Goal: Task Accomplishment & Management: Use online tool/utility

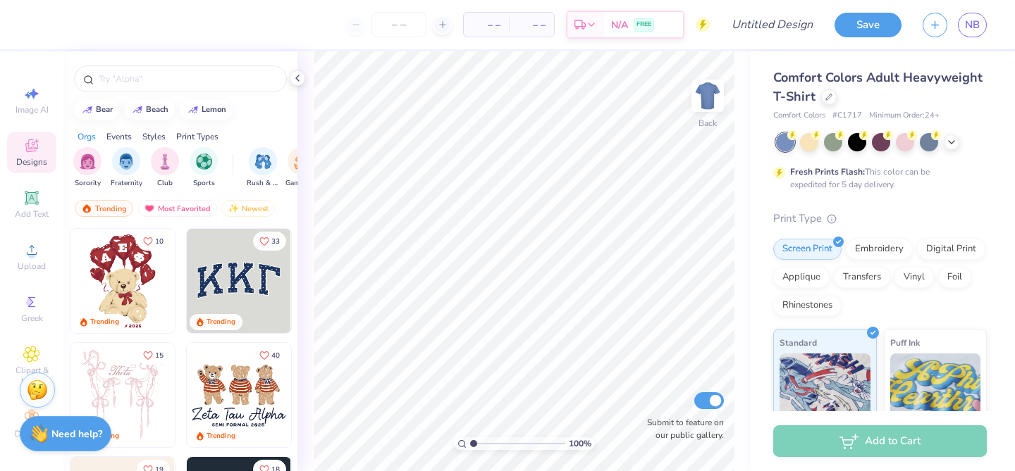
click at [927, 69] on span "Comfort Colors Adult Heavyweight T-Shirt" at bounding box center [877, 87] width 209 height 36
click at [924, 82] on span "Comfort Colors Adult Heavyweight T-Shirt" at bounding box center [877, 87] width 209 height 36
click at [877, 251] on div "Embroidery" at bounding box center [879, 247] width 67 height 21
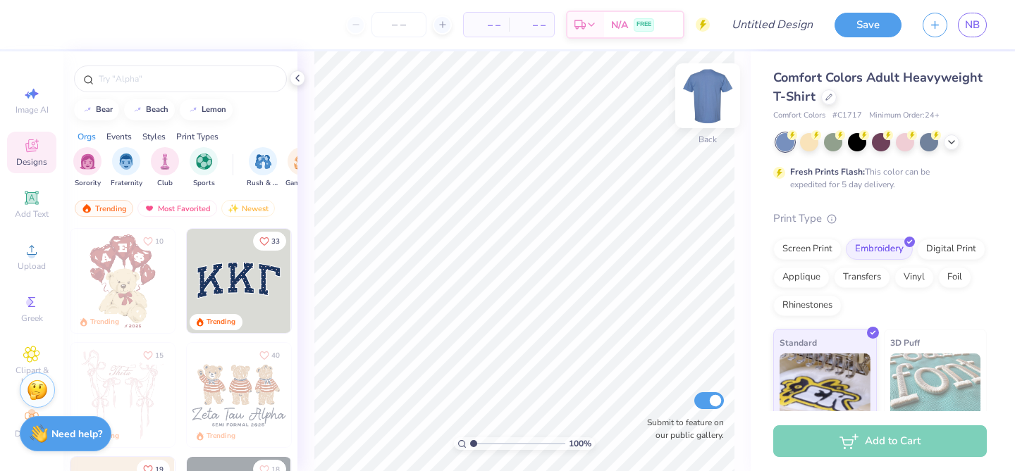
click at [695, 92] on img at bounding box center [707, 96] width 56 height 56
click at [842, 77] on span "Comfort Colors Adult Heavyweight T-Shirt" at bounding box center [877, 87] width 209 height 36
click at [943, 28] on button "button" at bounding box center [934, 23] width 25 height 25
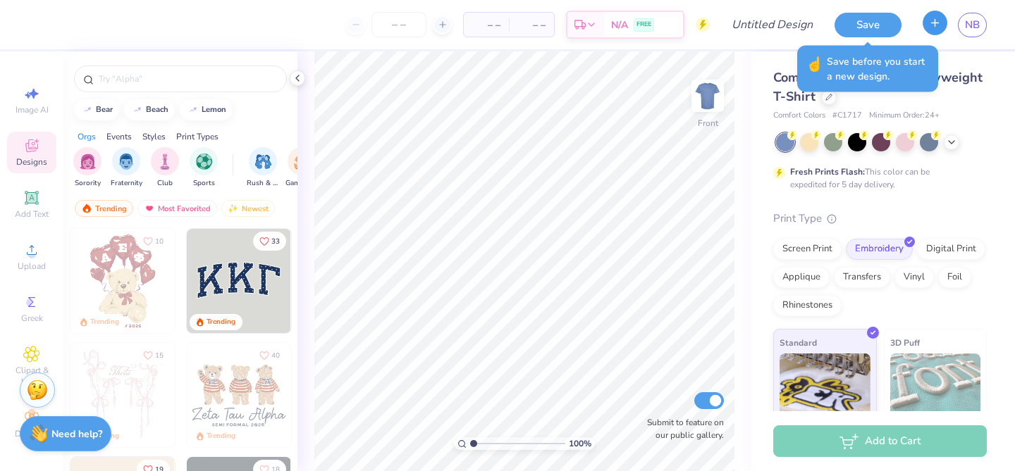
click at [936, 30] on button "button" at bounding box center [934, 23] width 25 height 25
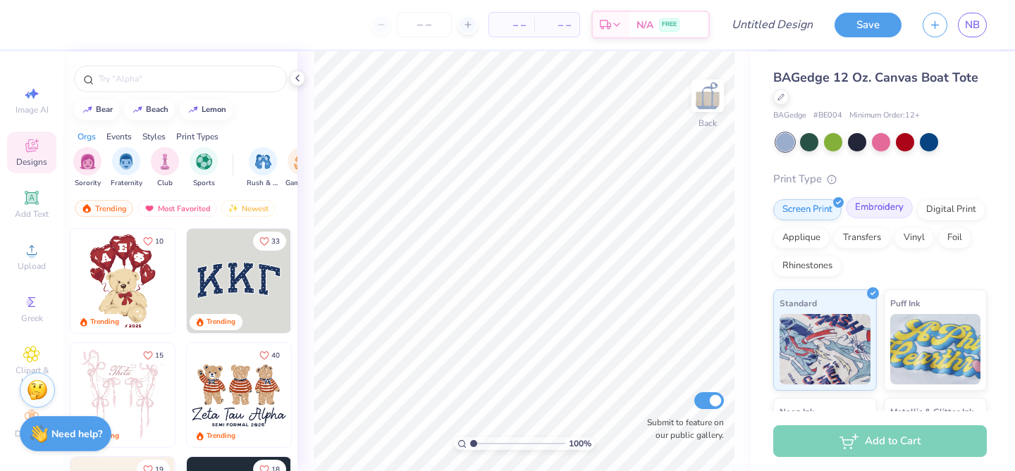
click at [876, 210] on div "Embroidery" at bounding box center [879, 207] width 67 height 21
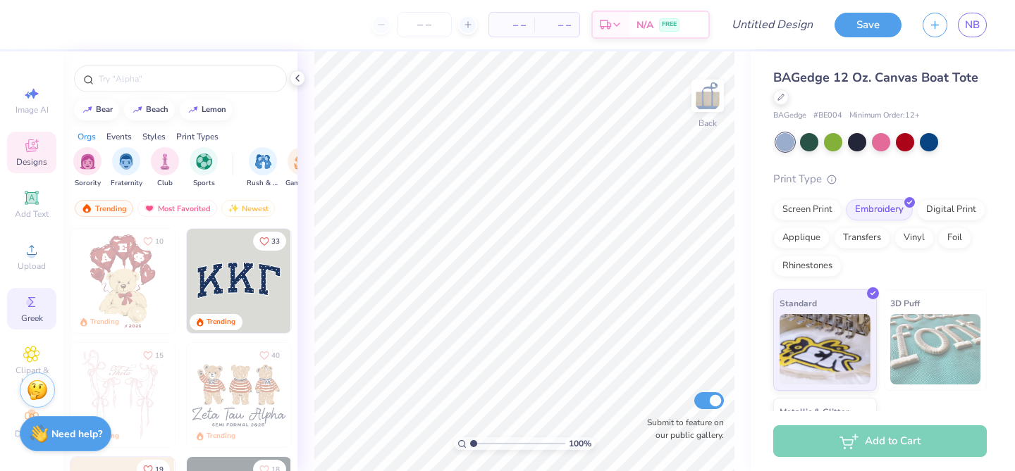
click at [23, 304] on div "Greek" at bounding box center [31, 309] width 49 height 42
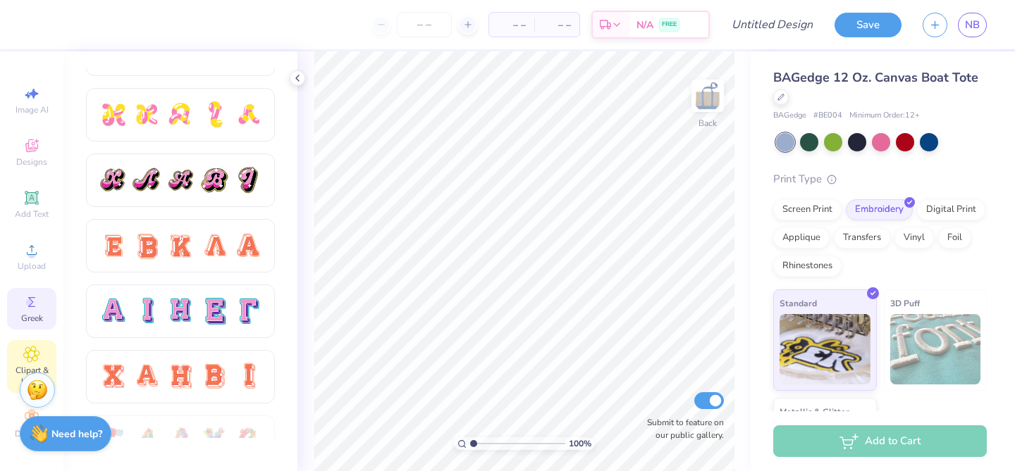
scroll to position [2, 0]
click at [24, 184] on div "Add Text" at bounding box center [31, 203] width 49 height 42
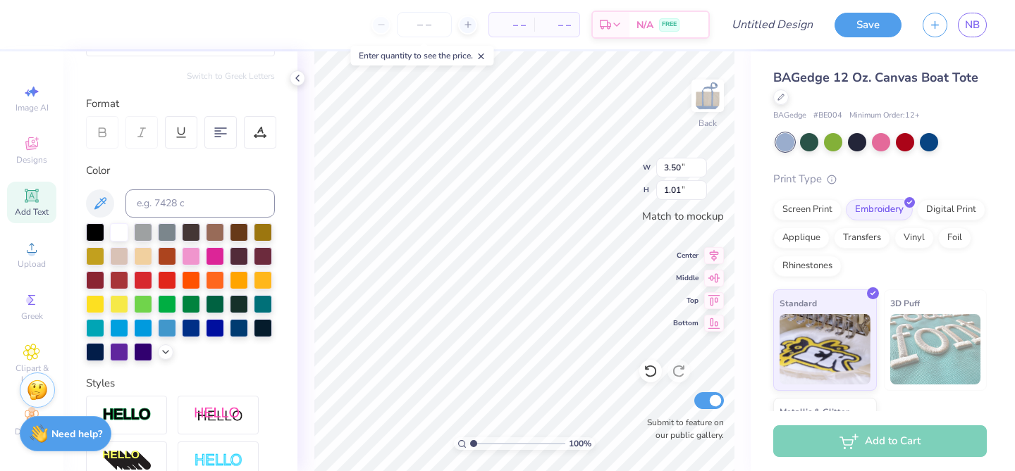
scroll to position [0, 0]
paste textarea
type textarea "TEXT"
paste textarea
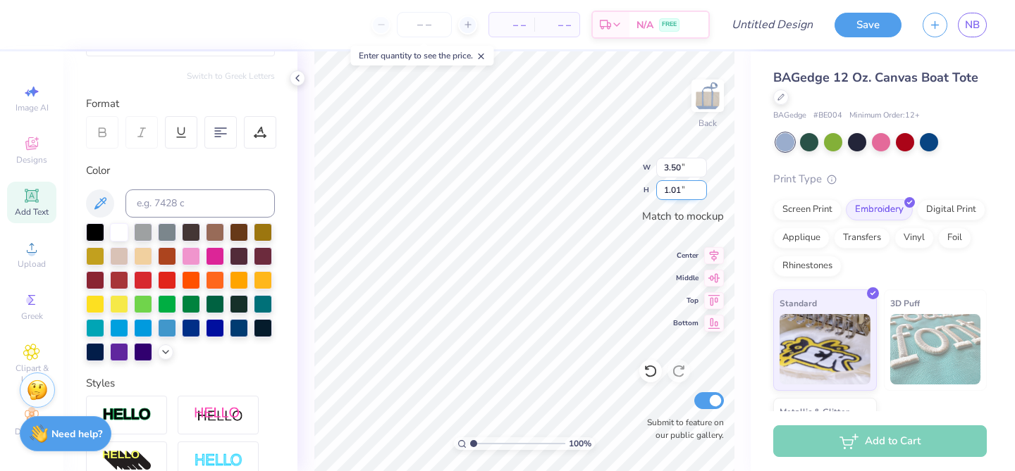
type textarea "E"
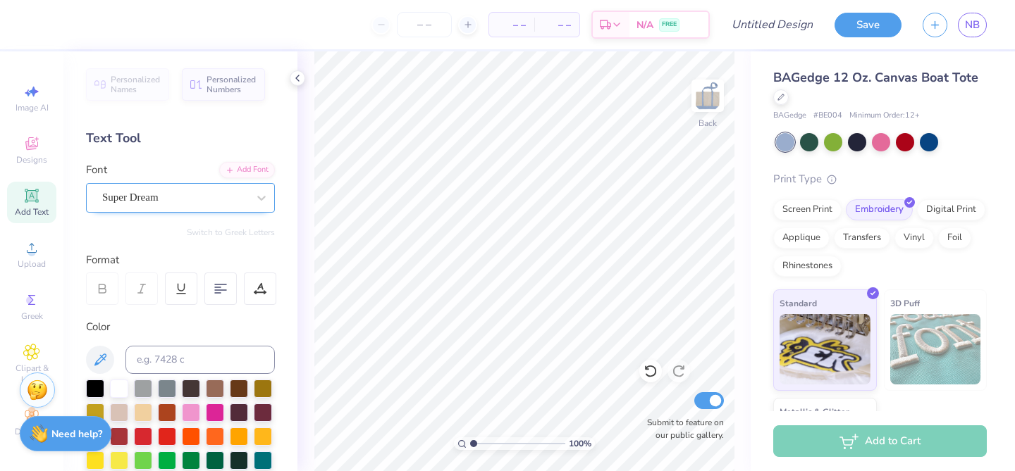
click at [185, 197] on div "Super Dream" at bounding box center [175, 198] width 148 height 22
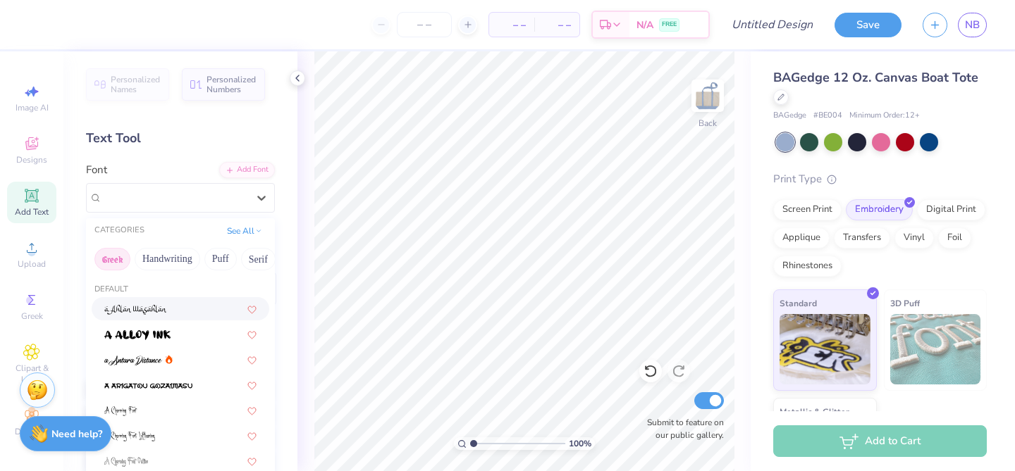
click at [115, 259] on button "Greek" at bounding box center [112, 259] width 36 height 23
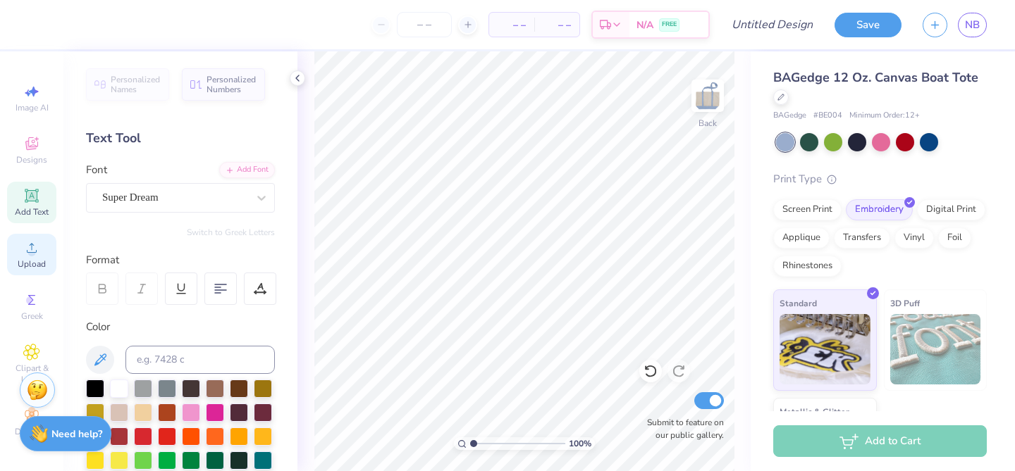
click at [20, 240] on div "Upload" at bounding box center [31, 255] width 49 height 42
click at [33, 144] on icon at bounding box center [31, 143] width 17 height 17
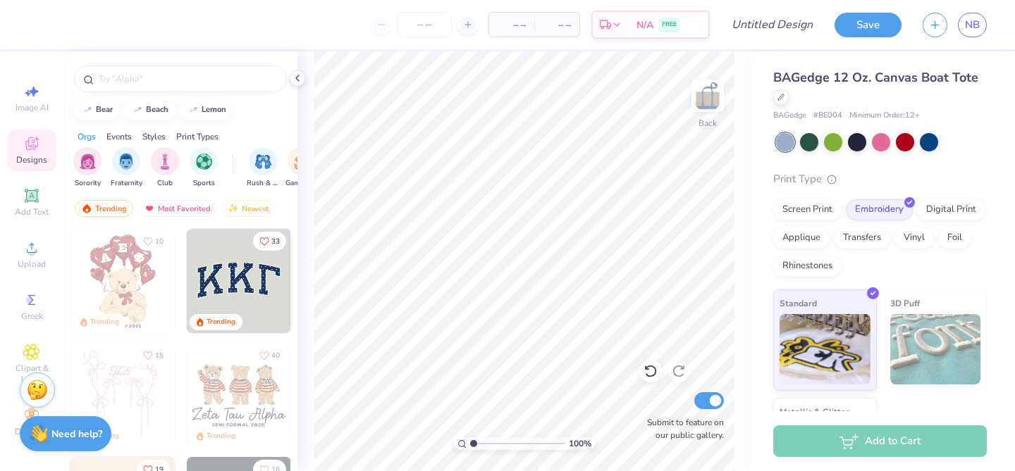
click at [38, 204] on div "Add Text" at bounding box center [31, 203] width 49 height 42
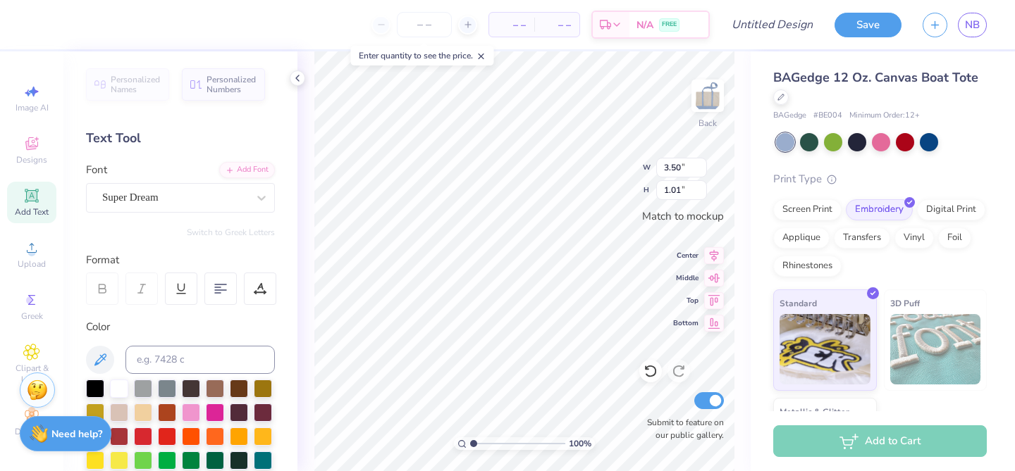
type textarea "X"
paste textarea
click at [34, 304] on icon at bounding box center [31, 300] width 7 height 10
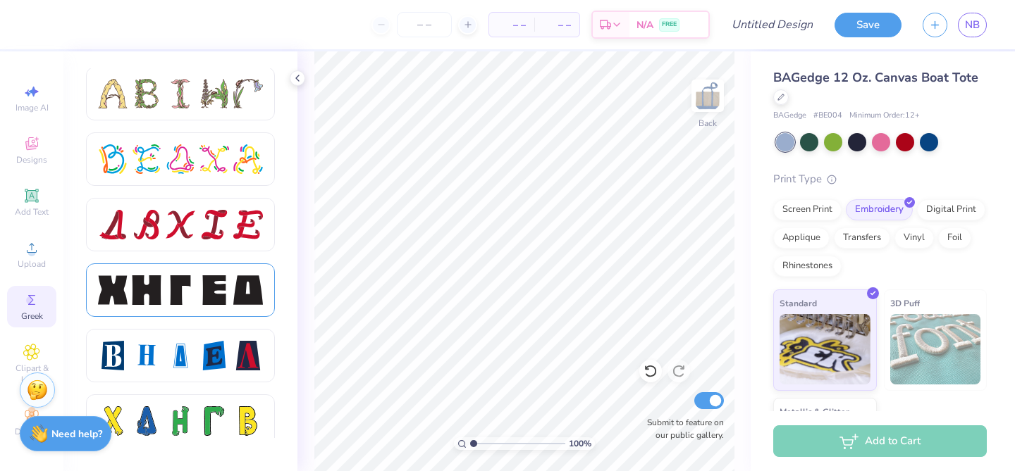
scroll to position [1710, 0]
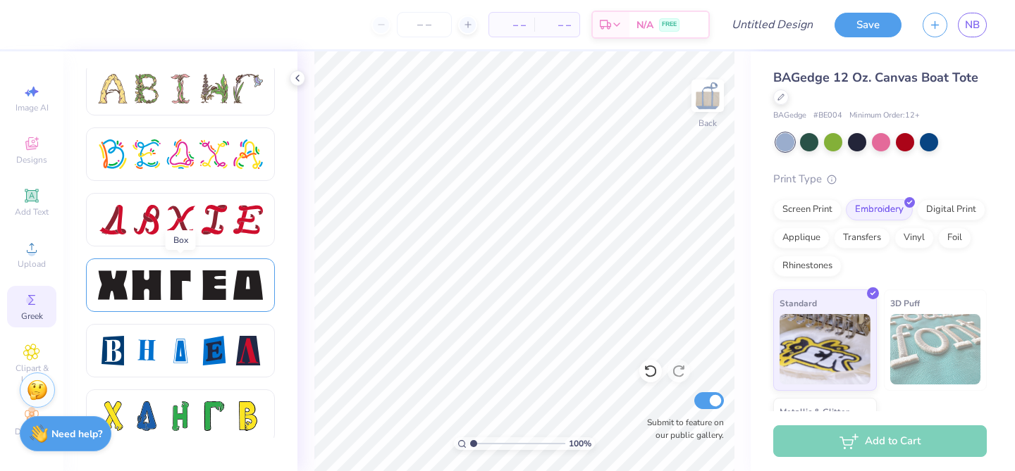
click at [199, 283] on div at bounding box center [214, 286] width 30 height 30
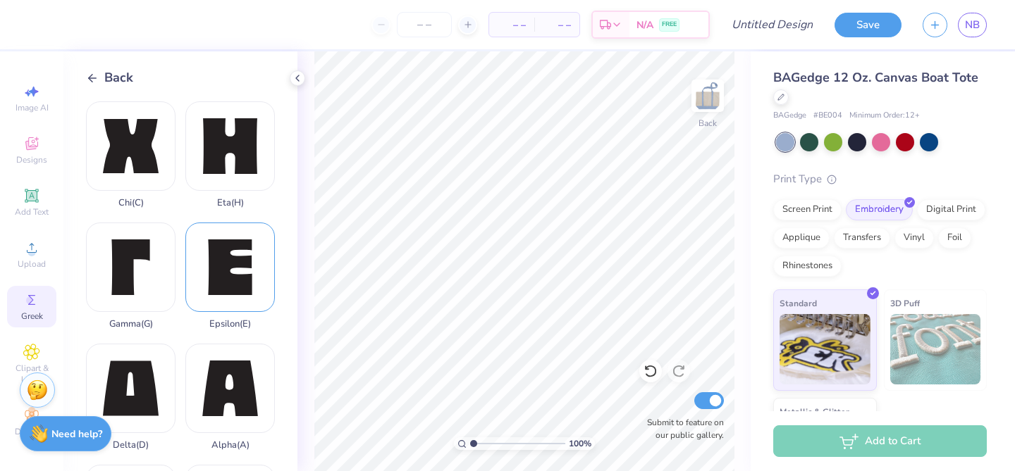
click at [223, 252] on div "Epsilon ( E )" at bounding box center [229, 276] width 89 height 107
click at [91, 68] on div "Back Chi ( C ) Eta ( H ) Gamma ( G ) Epsilon ( E ) Delta ( D ) Alpha ( A ) Beta…" at bounding box center [180, 261] width 234 height 420
click at [91, 78] on line at bounding box center [93, 78] width 8 height 0
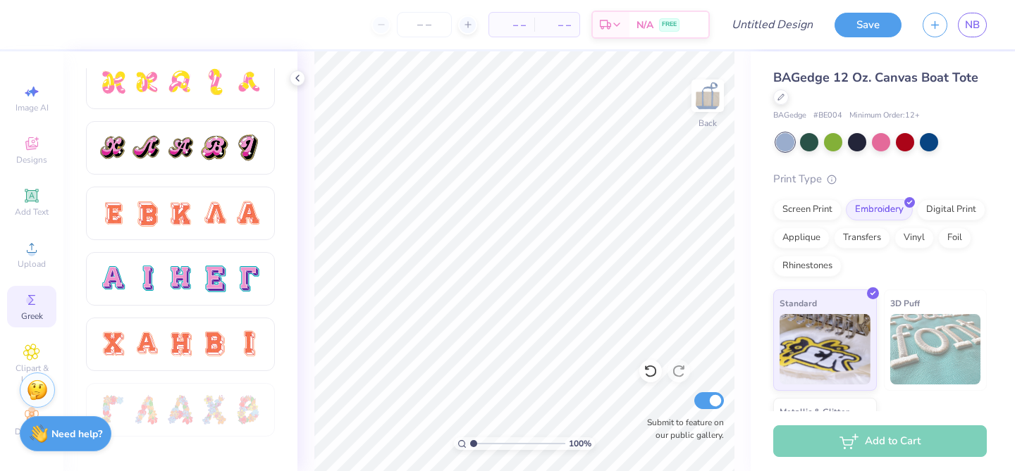
scroll to position [801, 0]
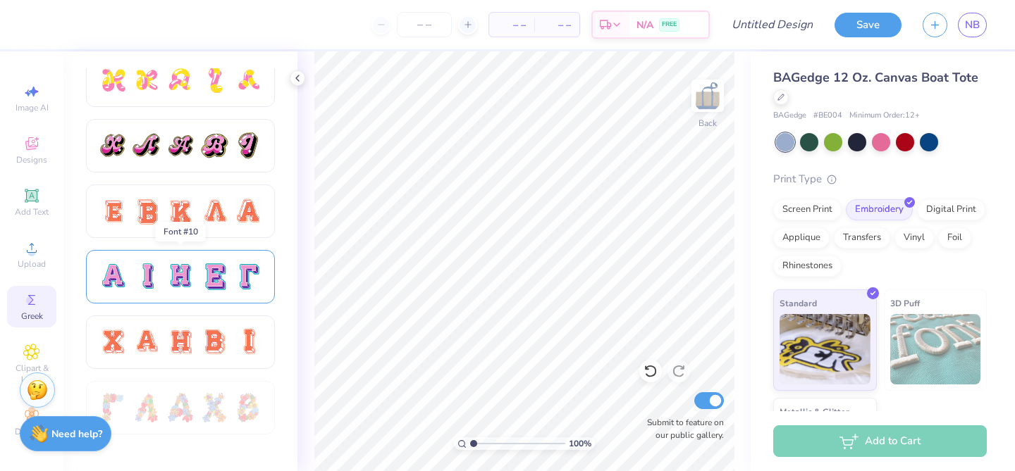
click at [187, 292] on div at bounding box center [180, 277] width 189 height 54
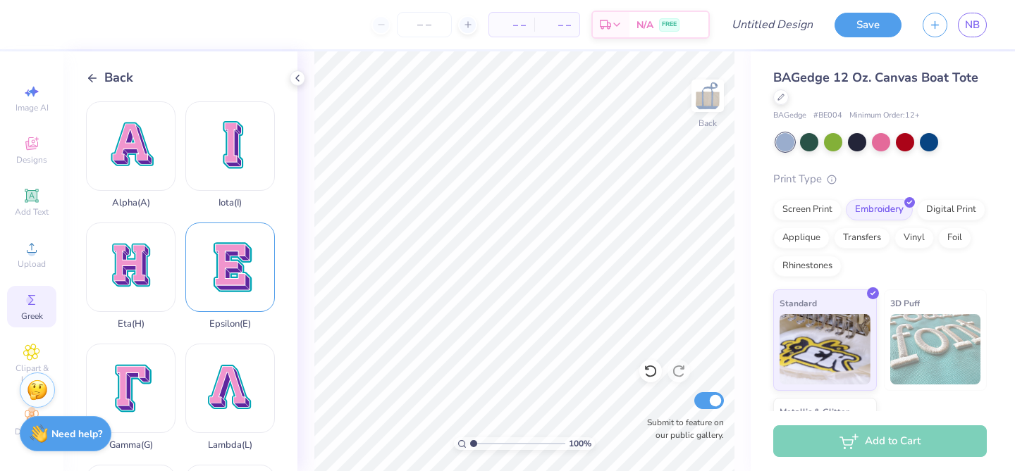
click at [259, 292] on div "Epsilon ( E )" at bounding box center [229, 276] width 89 height 107
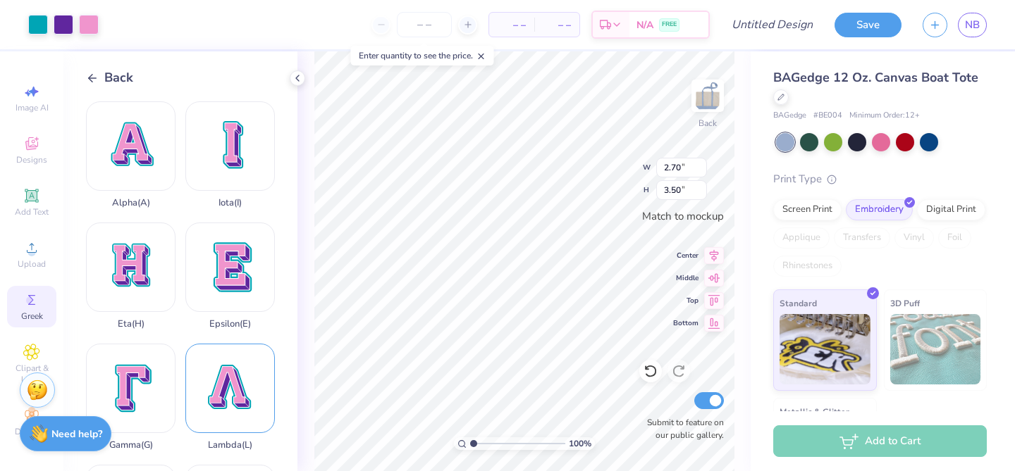
click at [235, 385] on div "Lambda ( L )" at bounding box center [229, 397] width 89 height 107
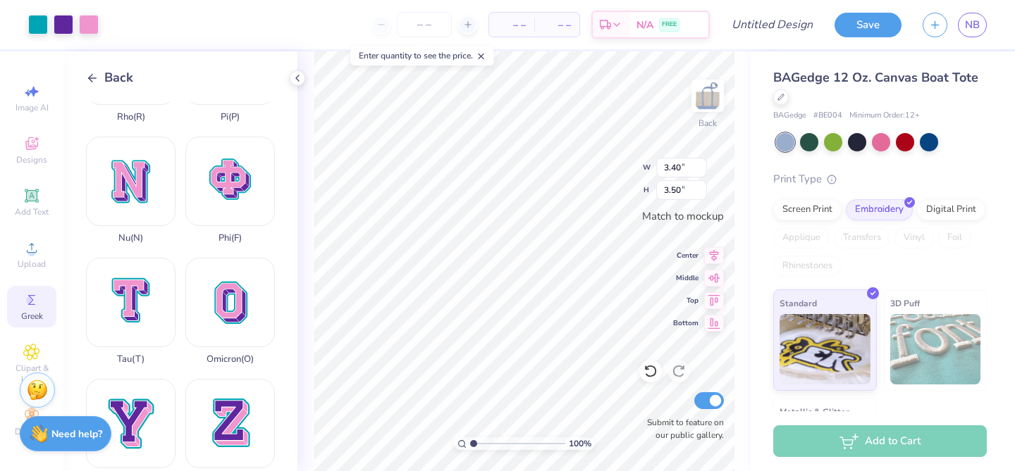
scroll to position [1034, 0]
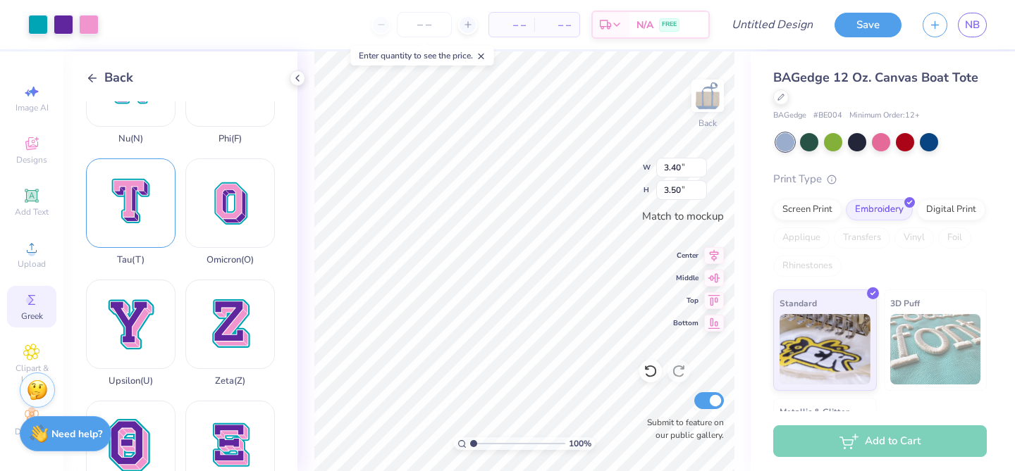
click at [113, 171] on div "Tau ( T )" at bounding box center [130, 212] width 89 height 107
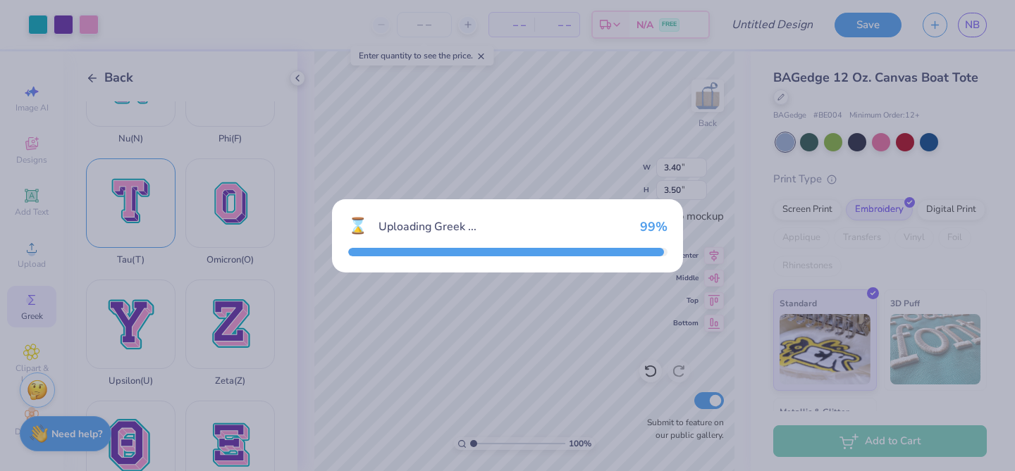
type input "2.98"
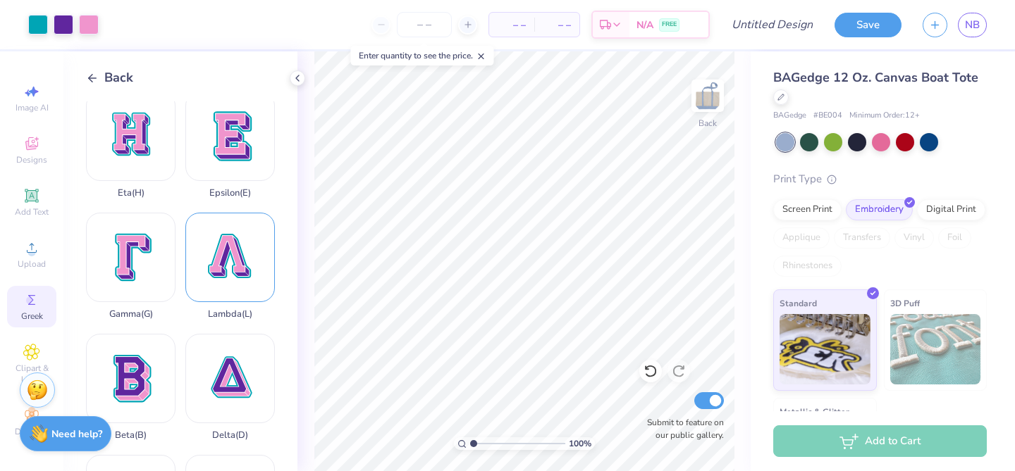
scroll to position [136, 0]
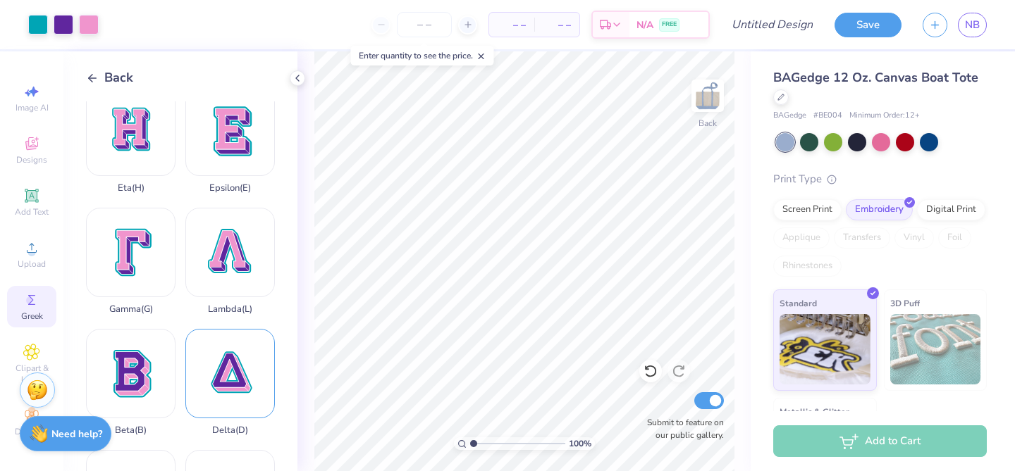
click at [228, 393] on div "Delta ( D )" at bounding box center [229, 382] width 89 height 107
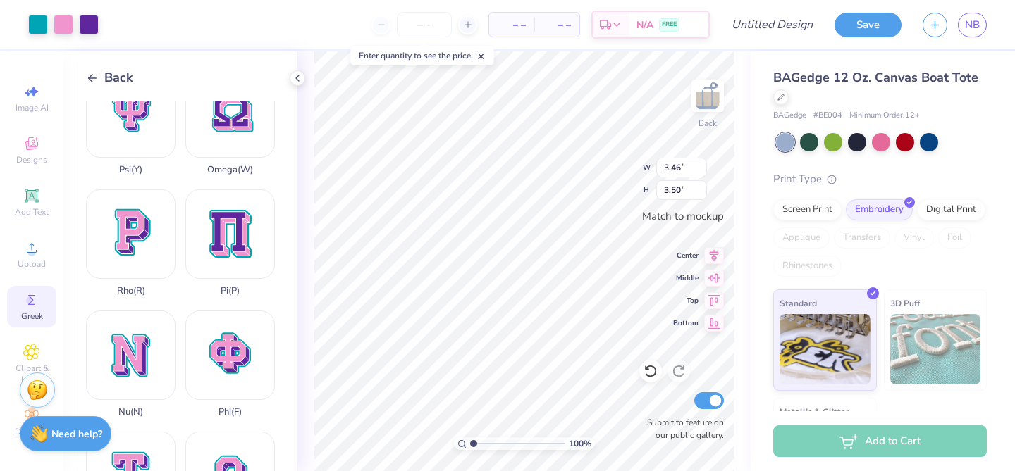
scroll to position [919, 0]
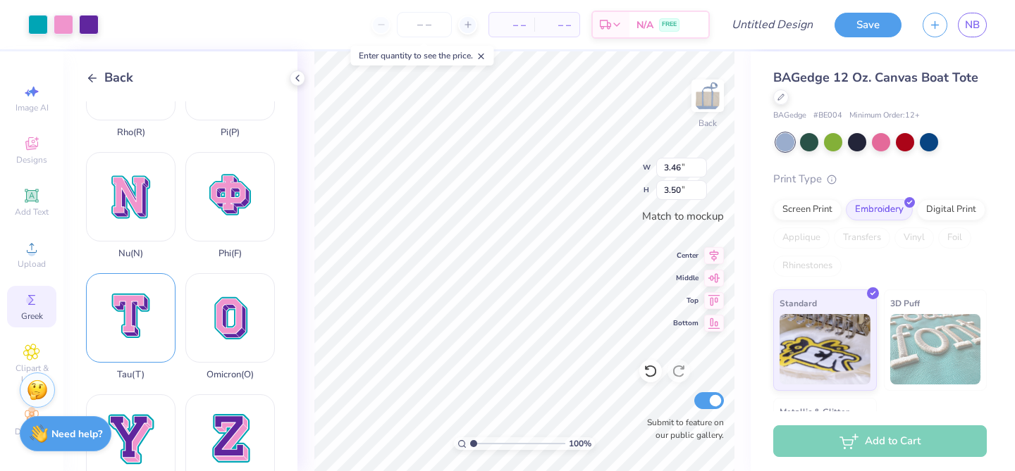
click at [141, 314] on div "Tau ( T )" at bounding box center [130, 326] width 89 height 107
type input "2.98"
click at [712, 274] on icon at bounding box center [714, 276] width 12 height 9
click at [712, 259] on icon at bounding box center [714, 253] width 20 height 17
click at [711, 295] on icon at bounding box center [714, 298] width 20 height 17
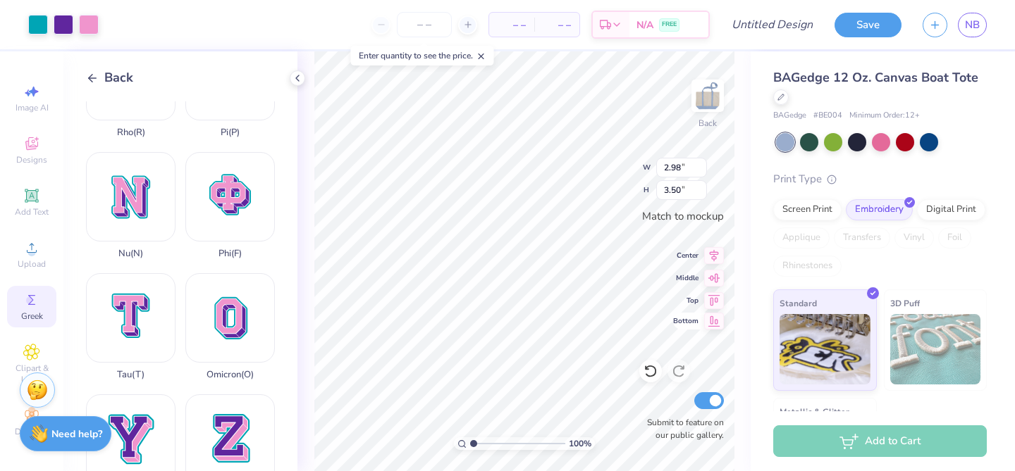
click at [714, 327] on icon at bounding box center [714, 321] width 20 height 17
type input "1.94"
type input "2.27"
type input "3.46"
type input "3.50"
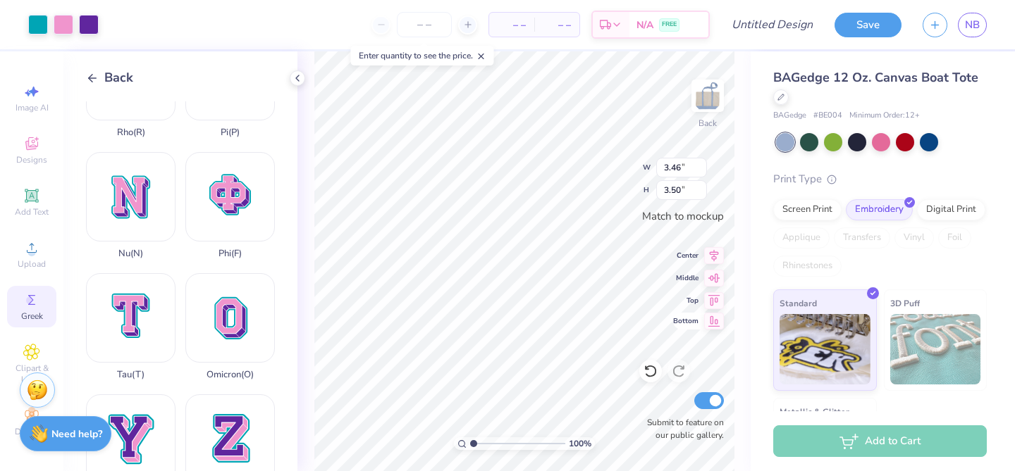
type input "1.65"
type input "1.66"
type input "1.94"
type input "2.27"
type input "1.54"
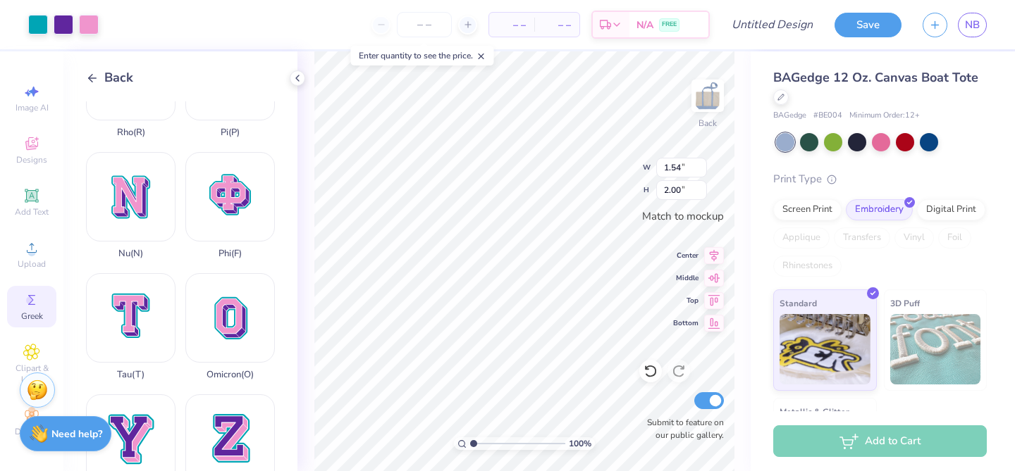
type input "2.00"
type input "1.94"
type input "2.27"
click at [27, 205] on div "Add Text" at bounding box center [31, 203] width 49 height 42
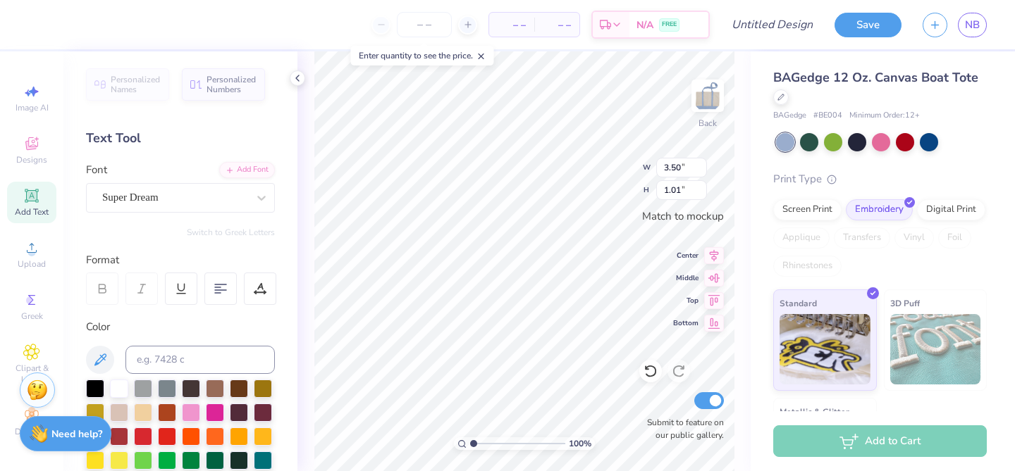
type textarea "TXT"
type textarea "m"
type textarea "MOM"
type input "1.14"
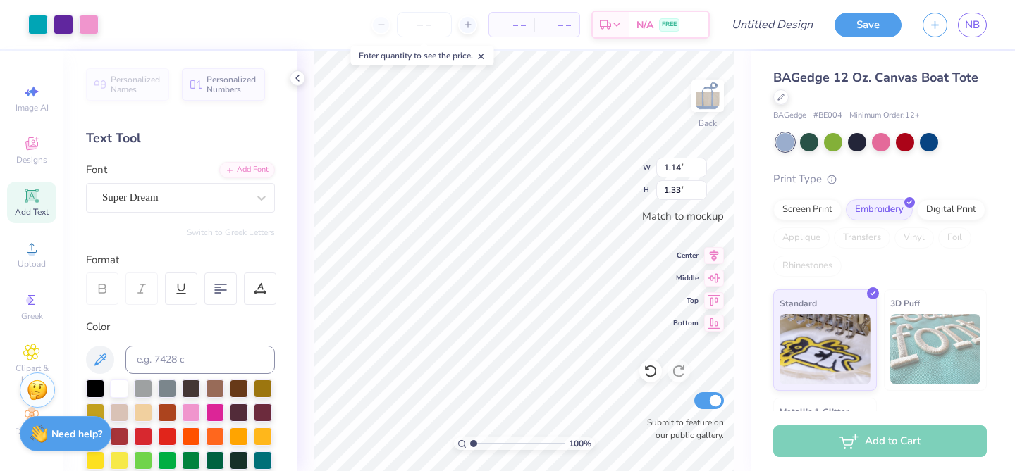
type input "1.33"
type input "1.65"
type input "1.66"
type input "1.54"
type input "2.00"
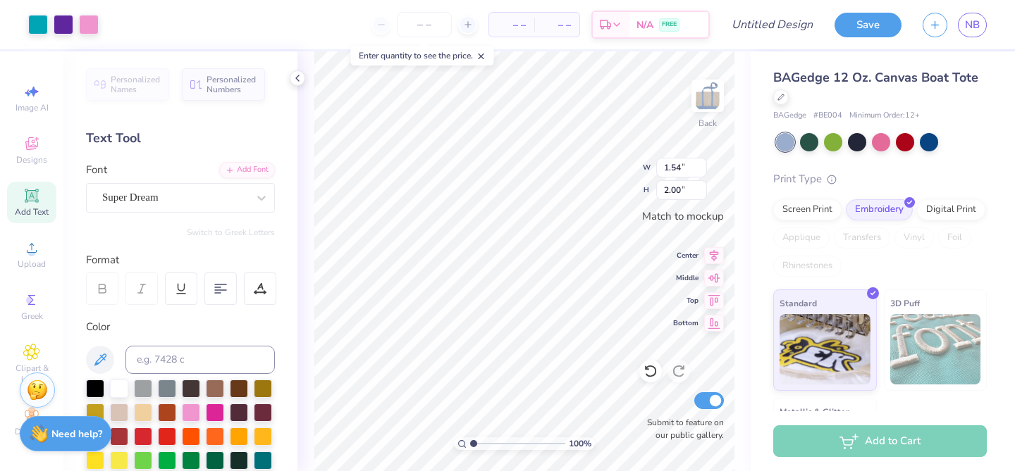
type input "1.12"
type input "1.45"
type input "1.65"
type input "1.66"
type input "1.36"
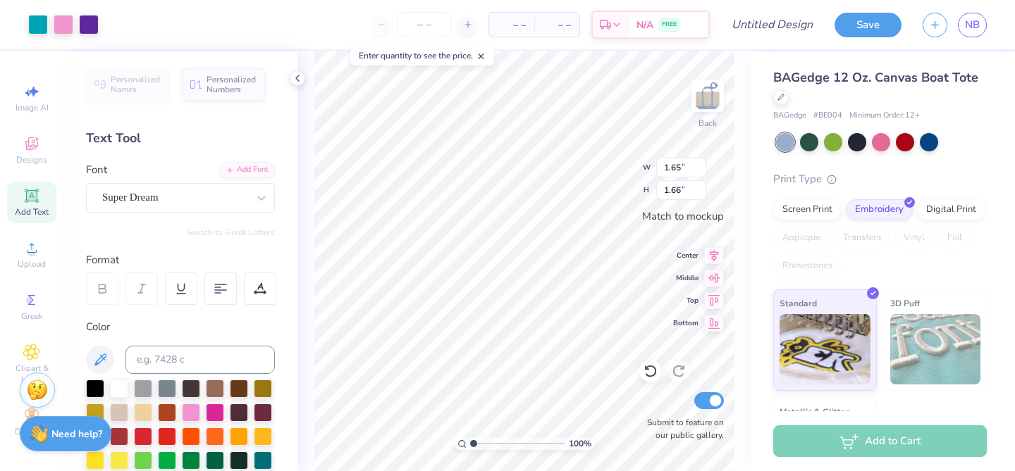
type input "1.38"
type input "1.14"
type input "1.33"
type input "1.36"
type input "1.38"
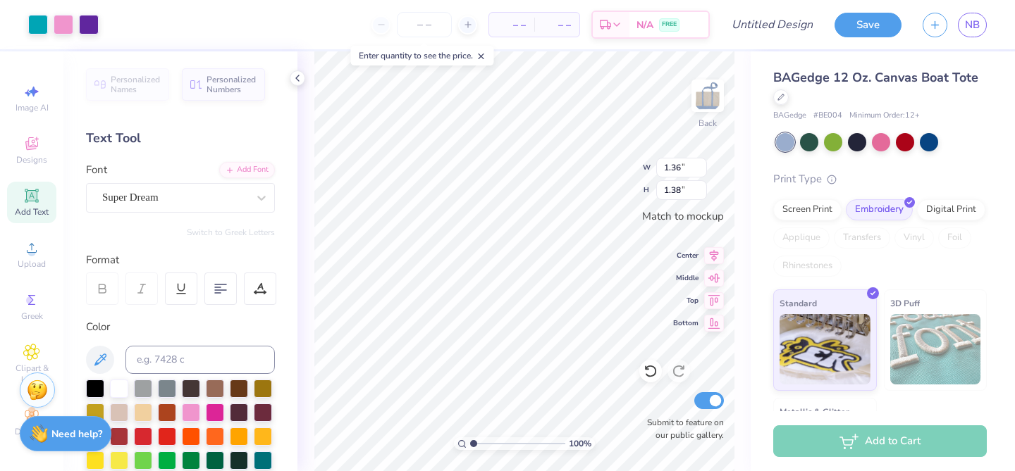
type input "1.12"
type input "1.45"
type input "2.94"
type input "1.01"
type input "1.12"
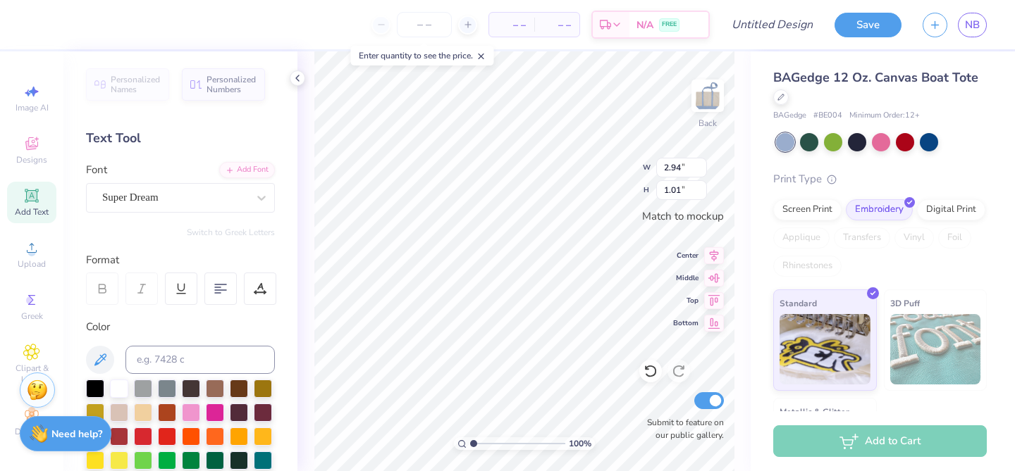
type input "1.45"
type input "2.94"
type input "1.01"
type input "1.12"
type input "1.45"
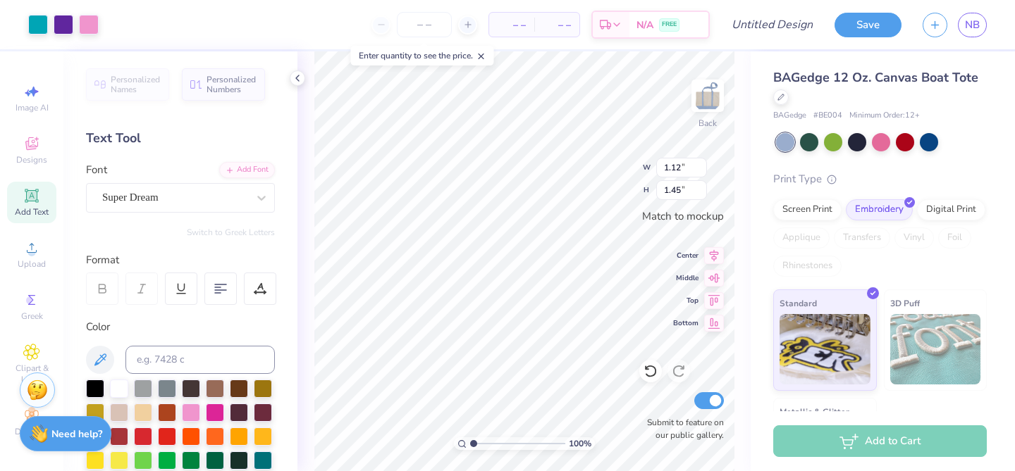
type input "1.36"
type input "1.38"
type input "1.42"
type input "1.44"
type input "1.12"
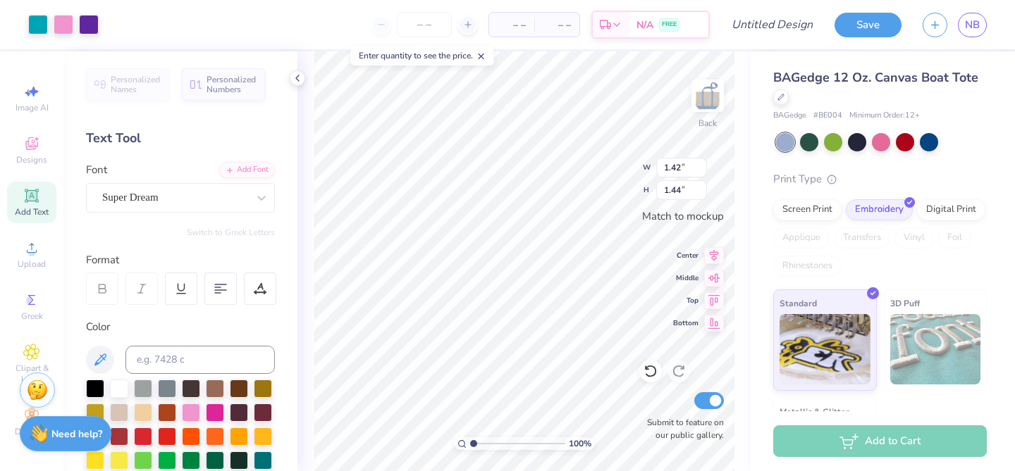
type input "1.45"
type input "1.42"
type input "1.44"
type input "1.12"
type input "1.45"
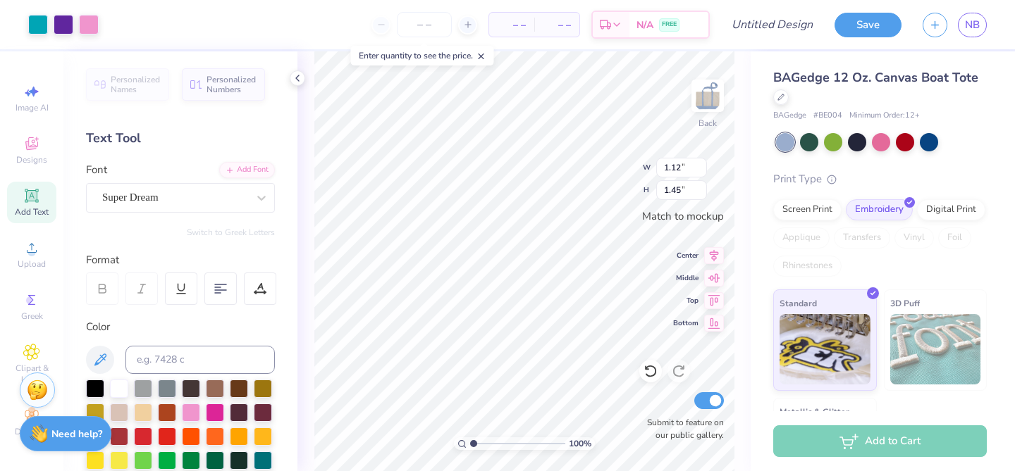
type input "1.42"
type input "1.44"
type input "1.12"
type input "1.45"
type input "1.42"
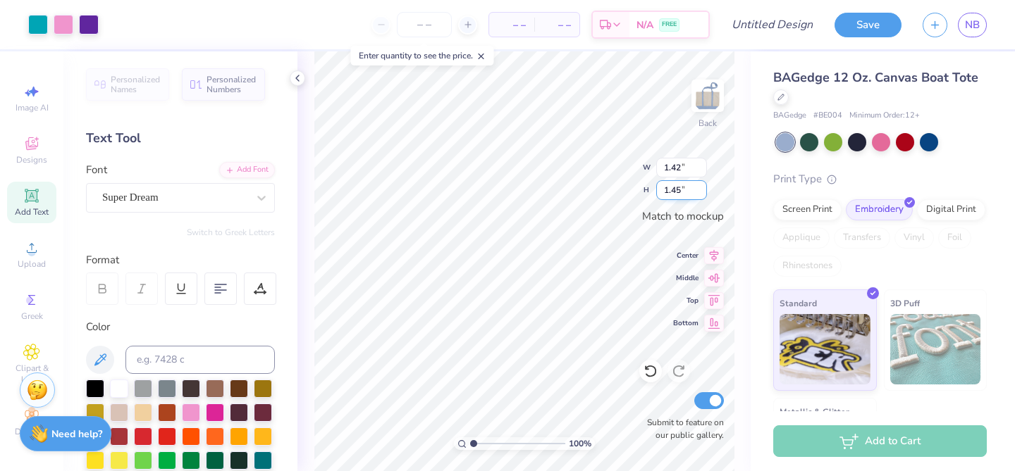
type input "1.45"
click at [698, 185] on input "1.45" at bounding box center [681, 190] width 51 height 20
click at [677, 167] on input "1.42" at bounding box center [681, 168] width 51 height 20
type input "1.12"
type input "1.13"
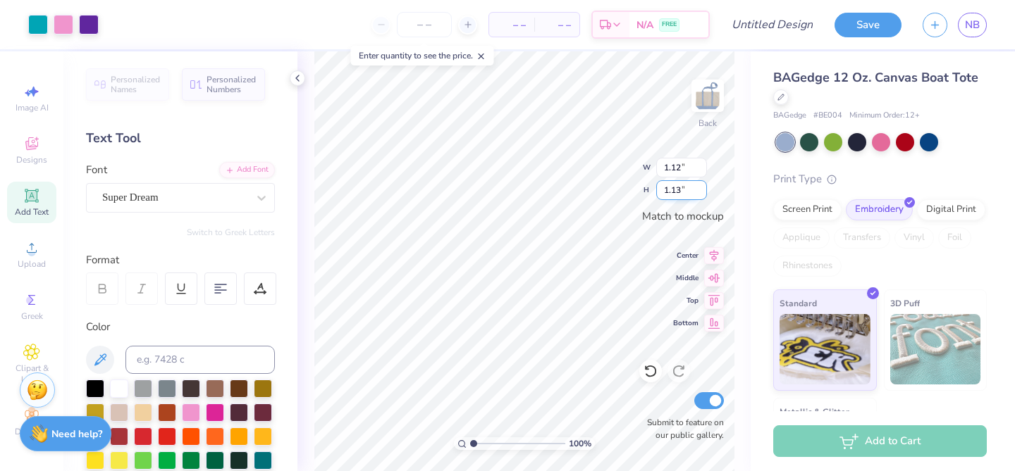
click at [686, 188] on input "1.13" at bounding box center [681, 190] width 51 height 20
type input "1.45"
type input "1.43"
click at [679, 166] on input "1.14" at bounding box center [681, 168] width 51 height 20
type input "1.12"
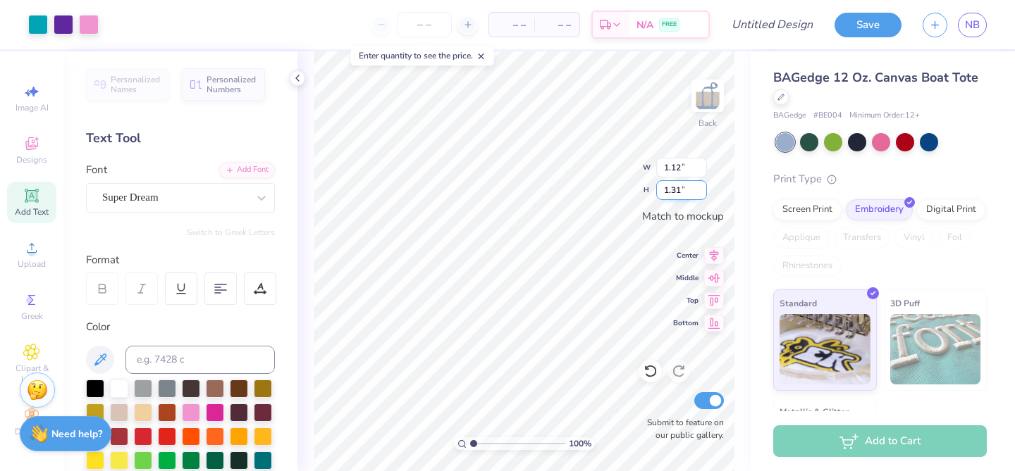
click at [688, 192] on input "1.31" at bounding box center [681, 190] width 51 height 20
type input "1.45"
type input "1.24"
type input "2.94"
type input "1.01"
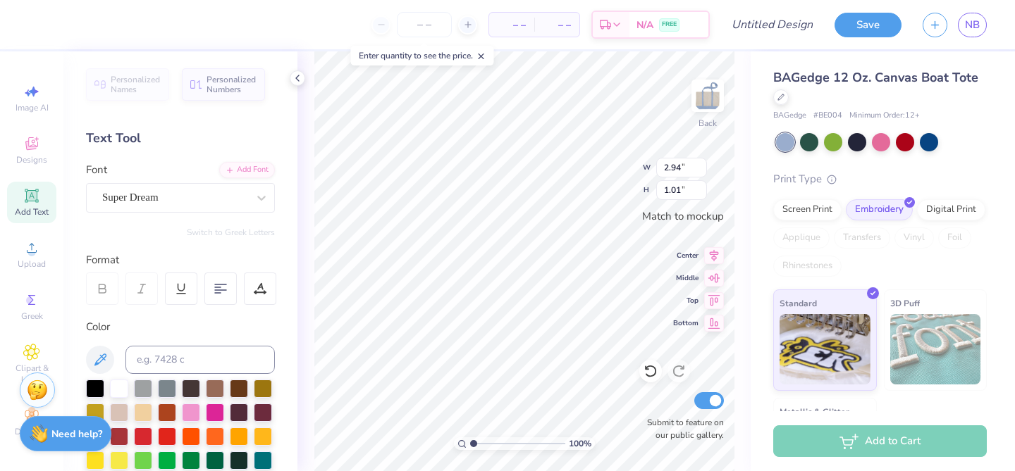
type input "1.12"
type input "1.45"
type input "1.43"
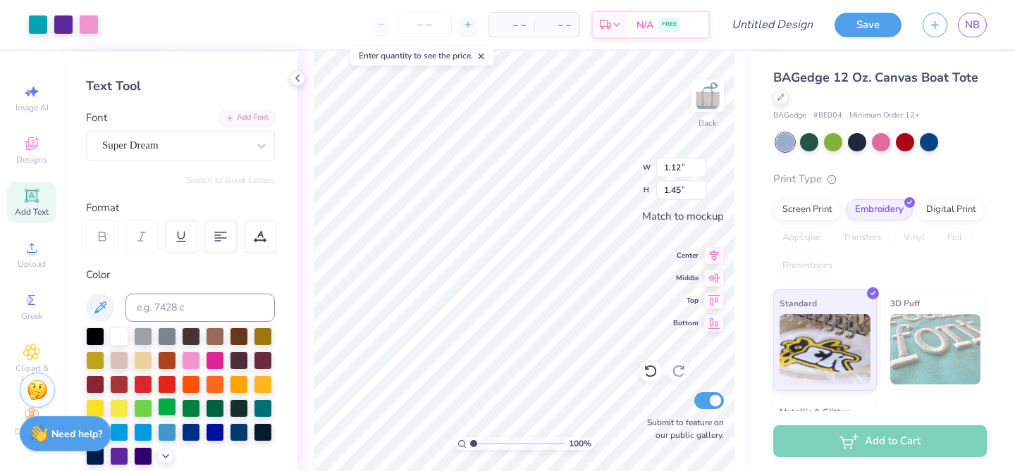
scroll to position [56, 0]
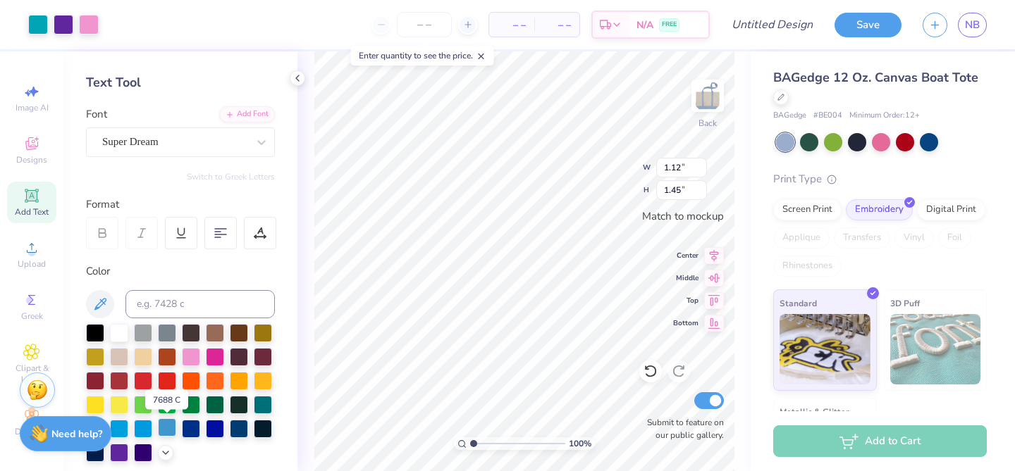
click at [165, 428] on div at bounding box center [167, 428] width 18 height 18
click at [163, 424] on div at bounding box center [167, 428] width 18 height 18
click at [148, 424] on div at bounding box center [143, 428] width 18 height 18
click at [87, 27] on div at bounding box center [89, 23] width 20 height 20
